Goal: Information Seeking & Learning: Find contact information

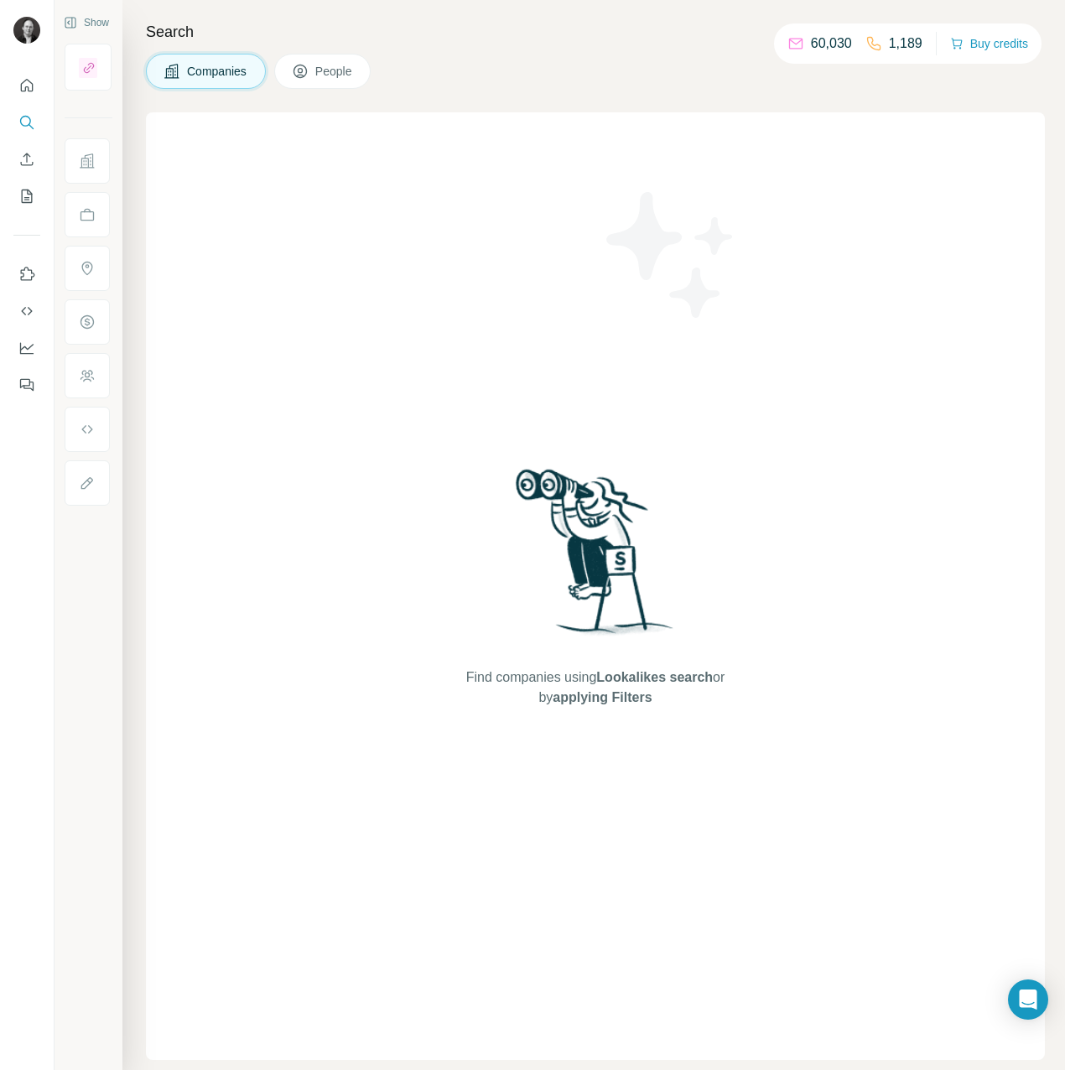
click at [322, 74] on span "People" at bounding box center [334, 71] width 39 height 17
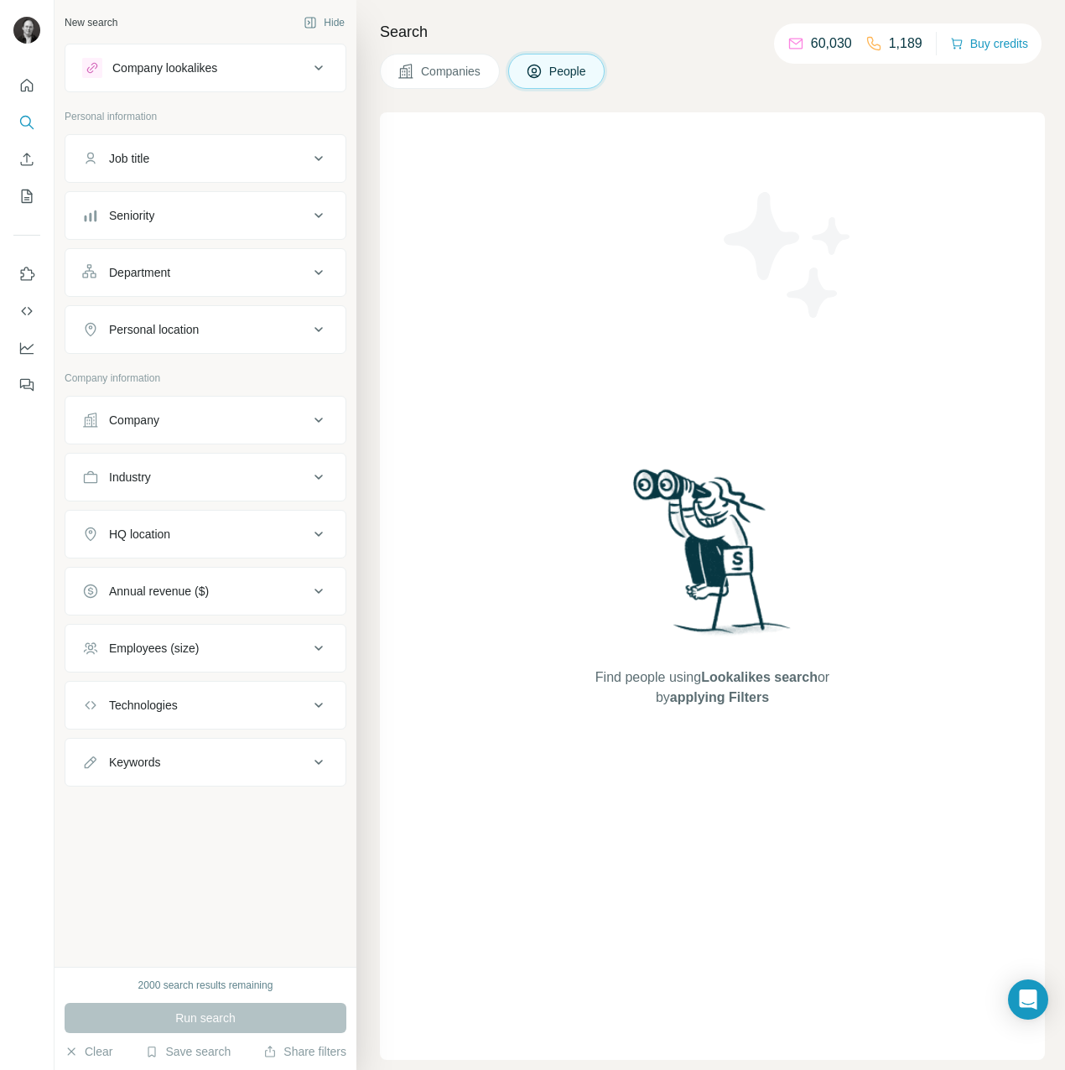
click at [143, 412] on div "Company" at bounding box center [134, 420] width 50 height 17
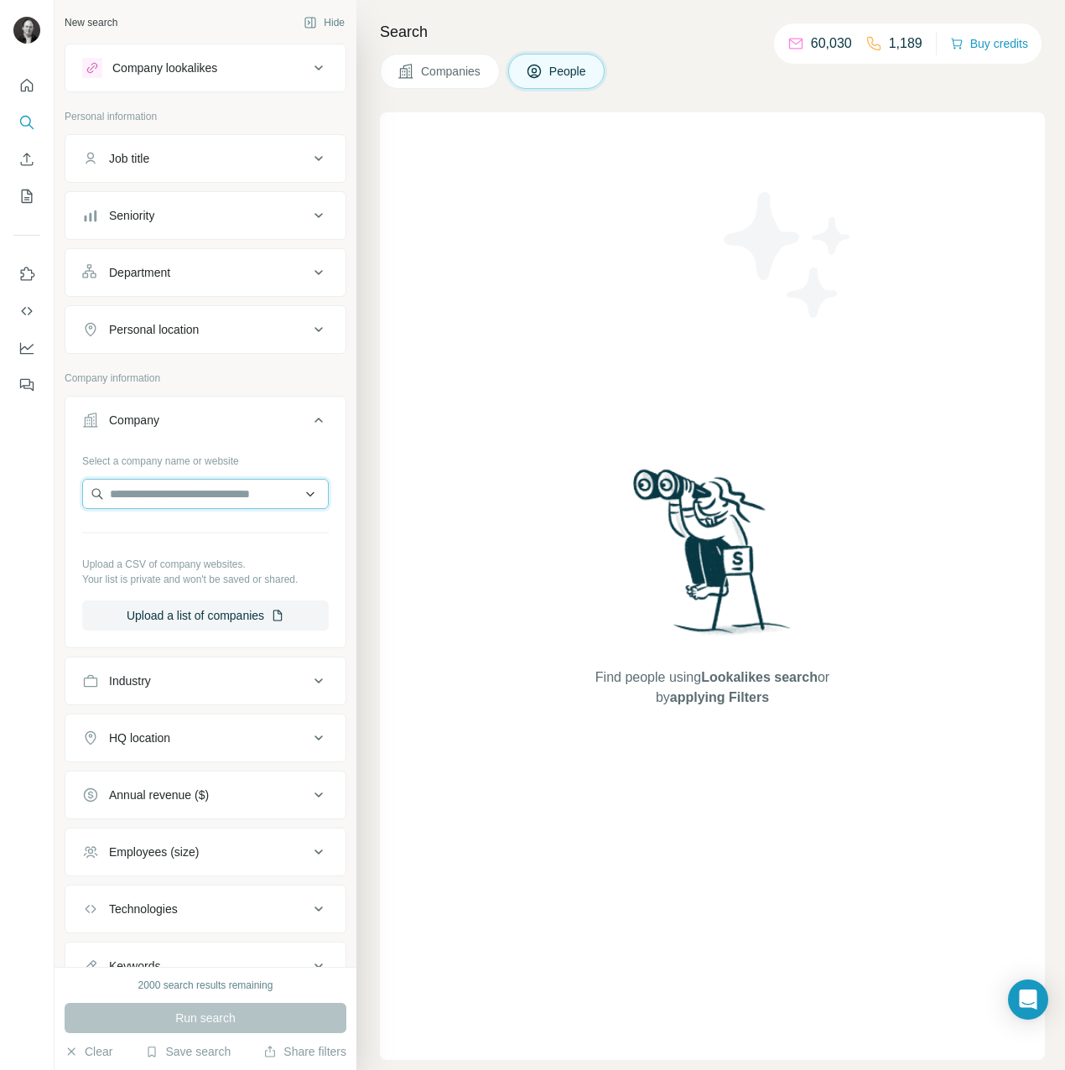
click at [142, 504] on input "text" at bounding box center [205, 494] width 247 height 30
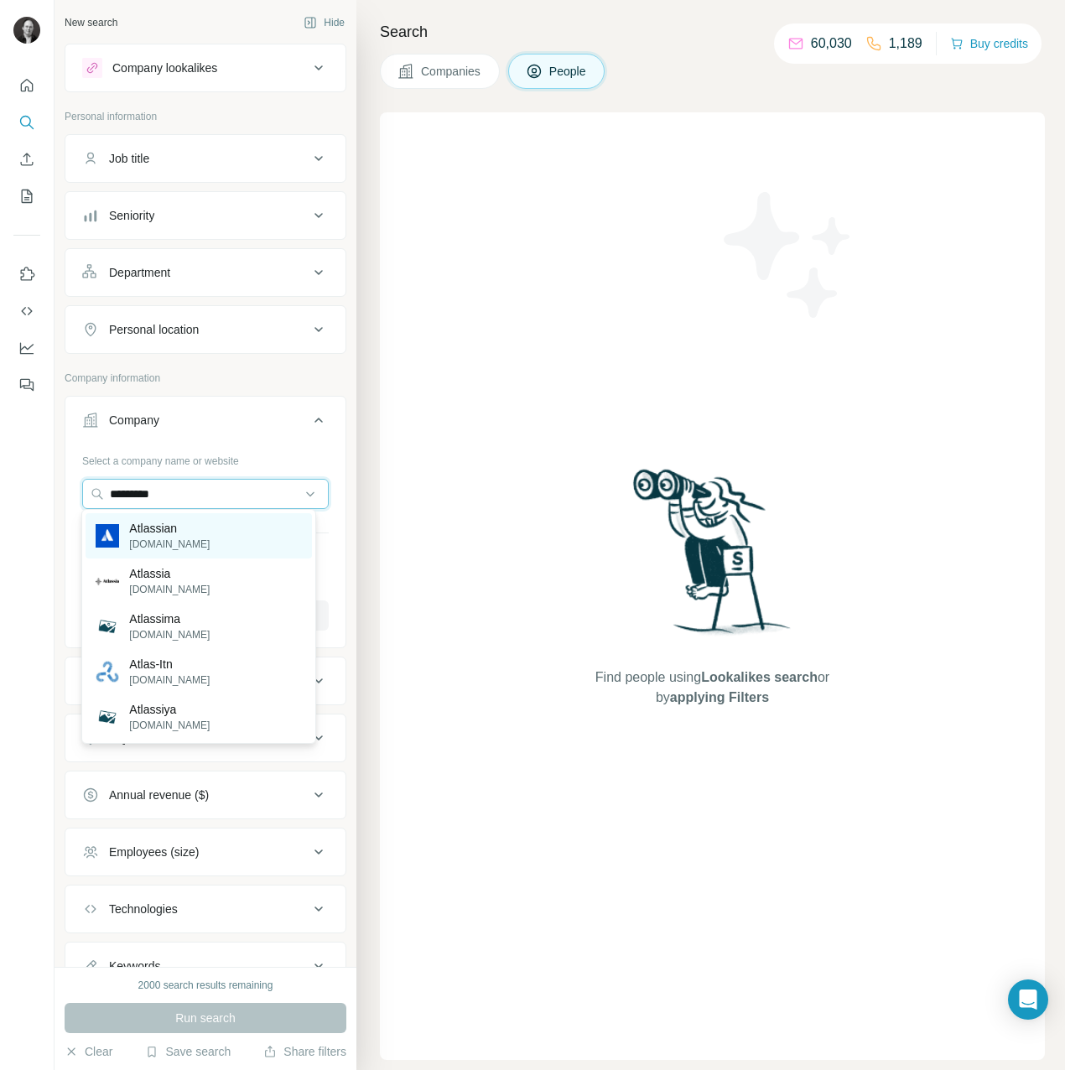
type input "*********"
click at [174, 543] on p "[DOMAIN_NAME]" at bounding box center [169, 544] width 81 height 15
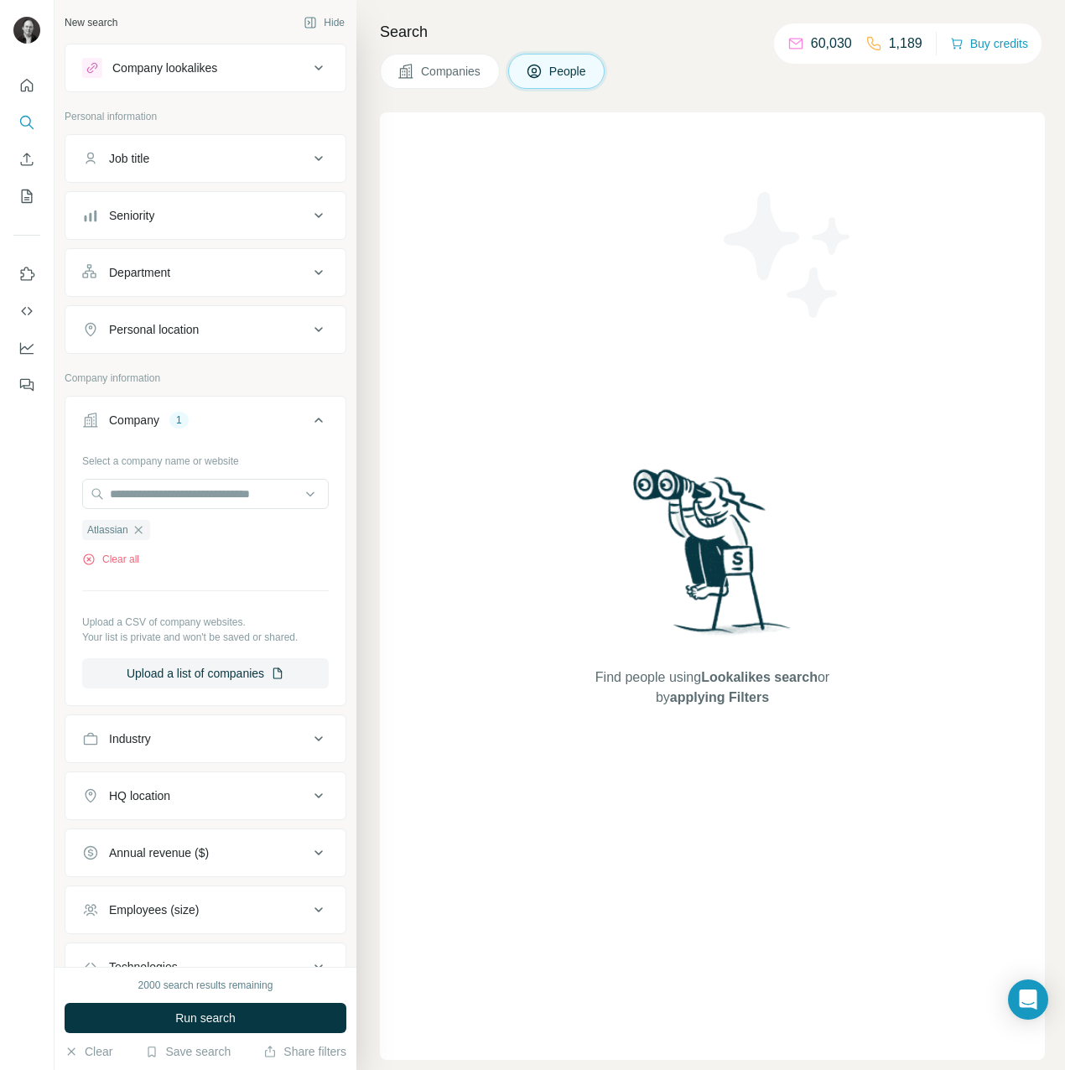
click at [143, 277] on div "Department" at bounding box center [139, 272] width 61 height 17
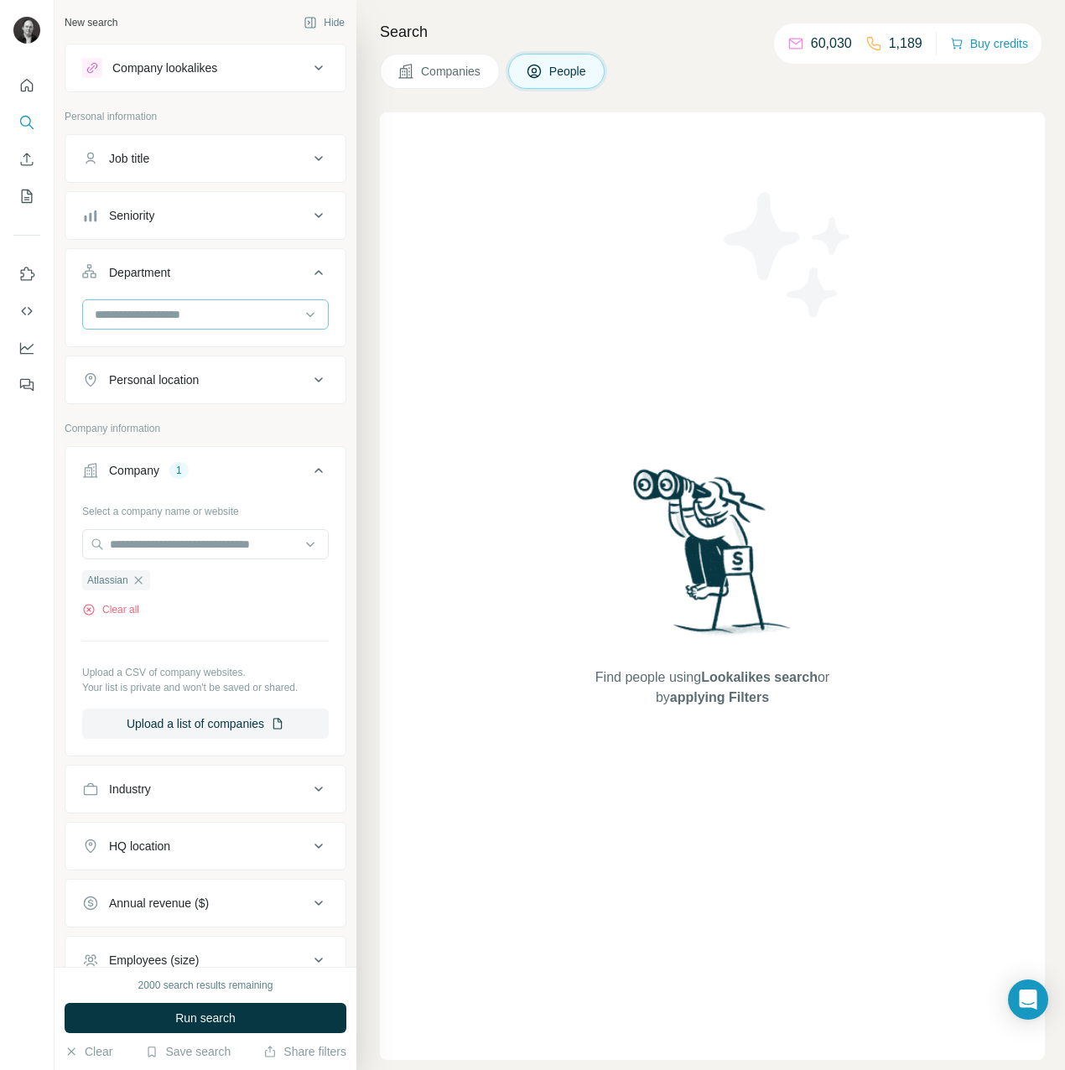
click at [141, 314] on input at bounding box center [196, 314] width 207 height 18
type input "****"
click at [141, 349] on p "Marketing and Advertising" at bounding box center [163, 350] width 135 height 17
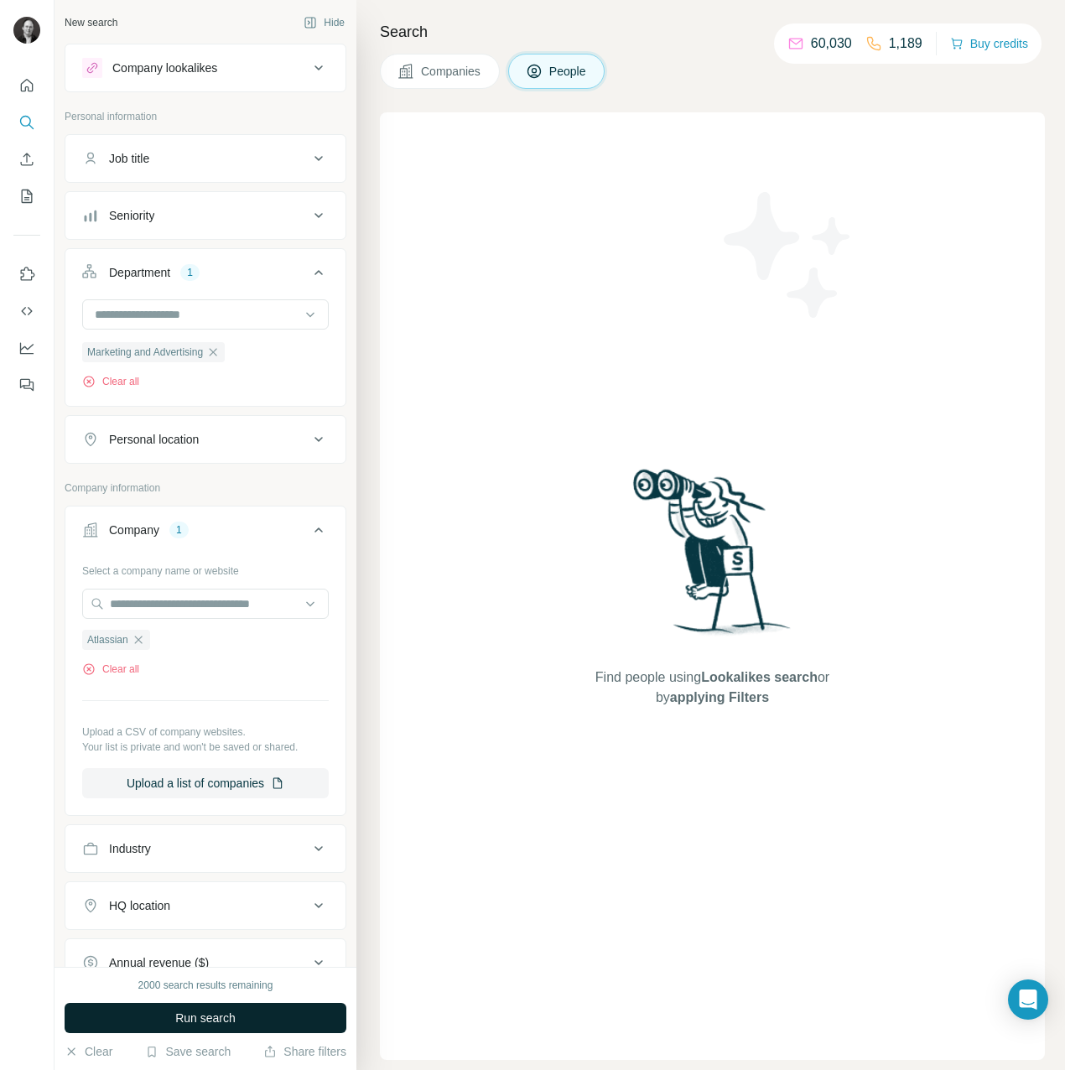
click at [257, 1014] on button "Run search" at bounding box center [206, 1018] width 282 height 30
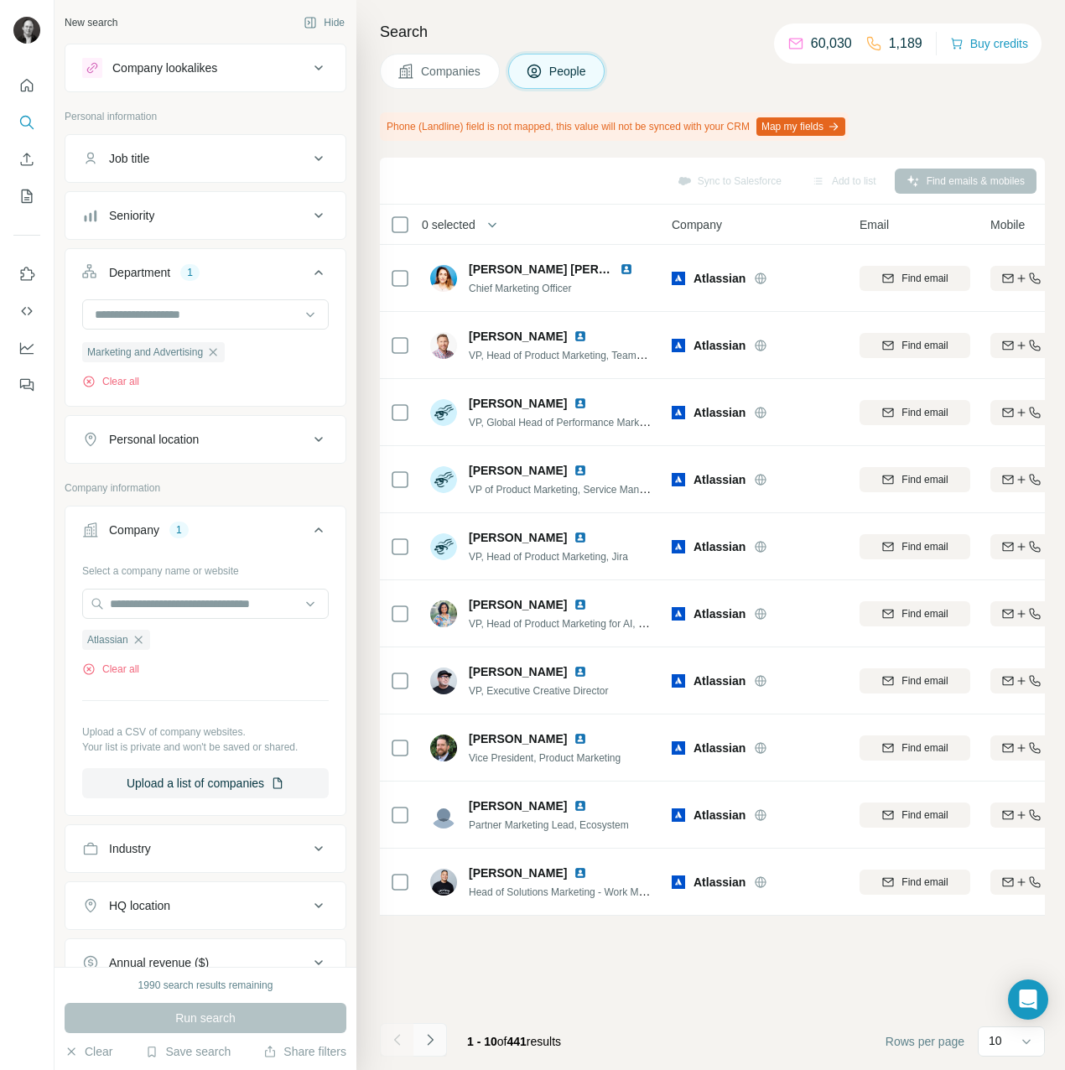
click at [424, 1042] on icon "Navigate to next page" at bounding box center [430, 1040] width 17 height 17
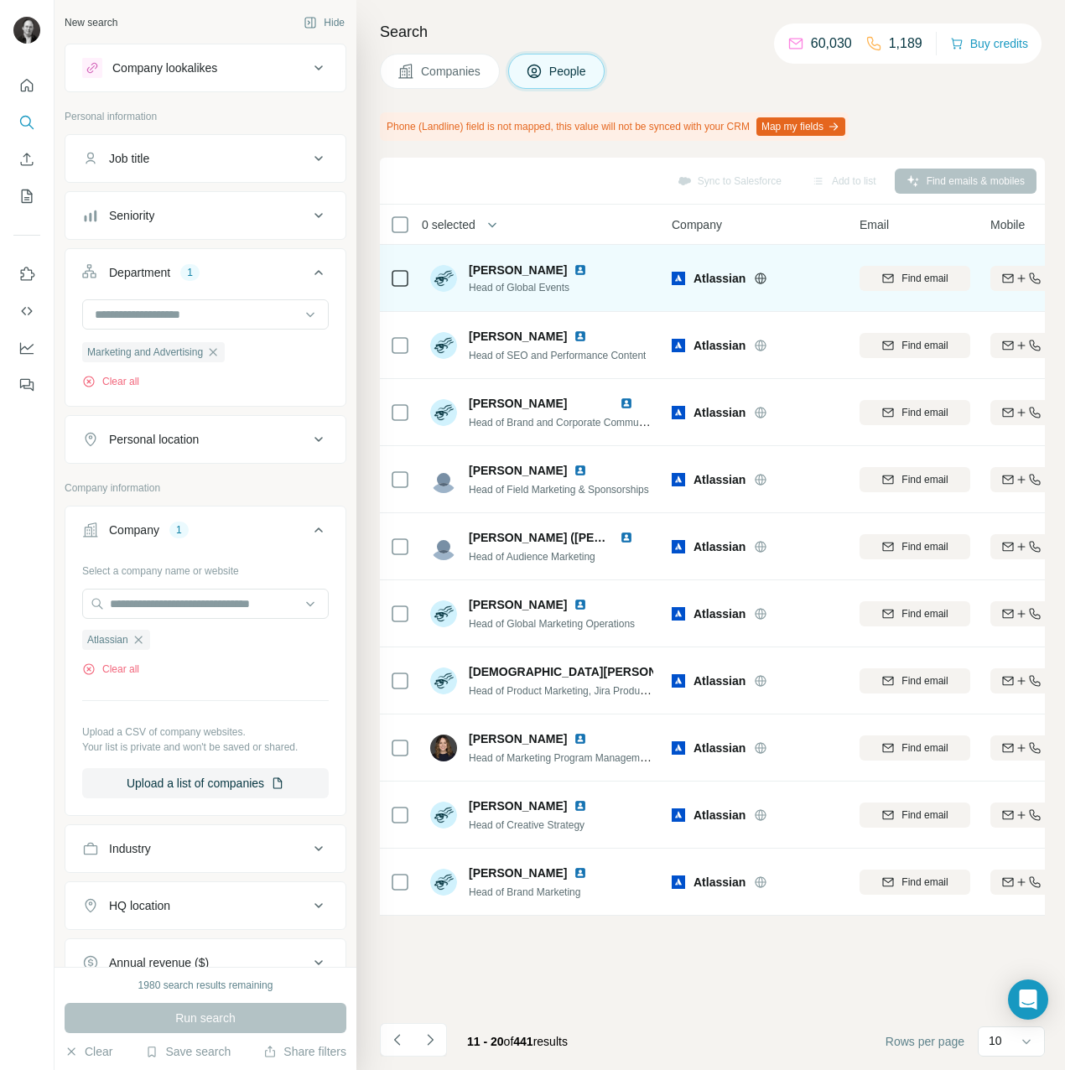
click at [574, 269] on img at bounding box center [580, 269] width 13 height 13
